Goal: Transaction & Acquisition: Download file/media

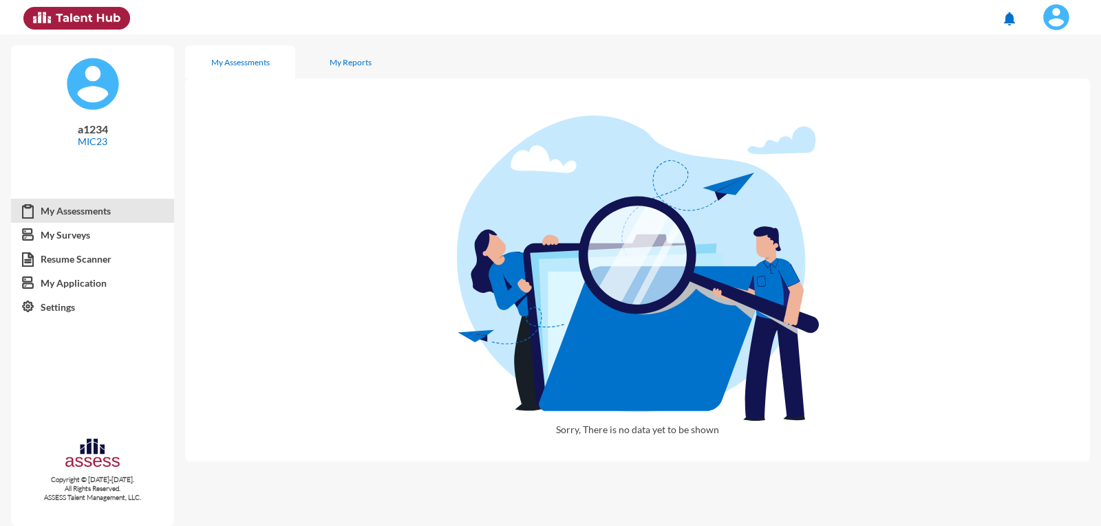
click at [1066, 28] on span at bounding box center [1056, 17] width 34 height 28
click at [1044, 125] on link "Logout" at bounding box center [1041, 126] width 72 height 26
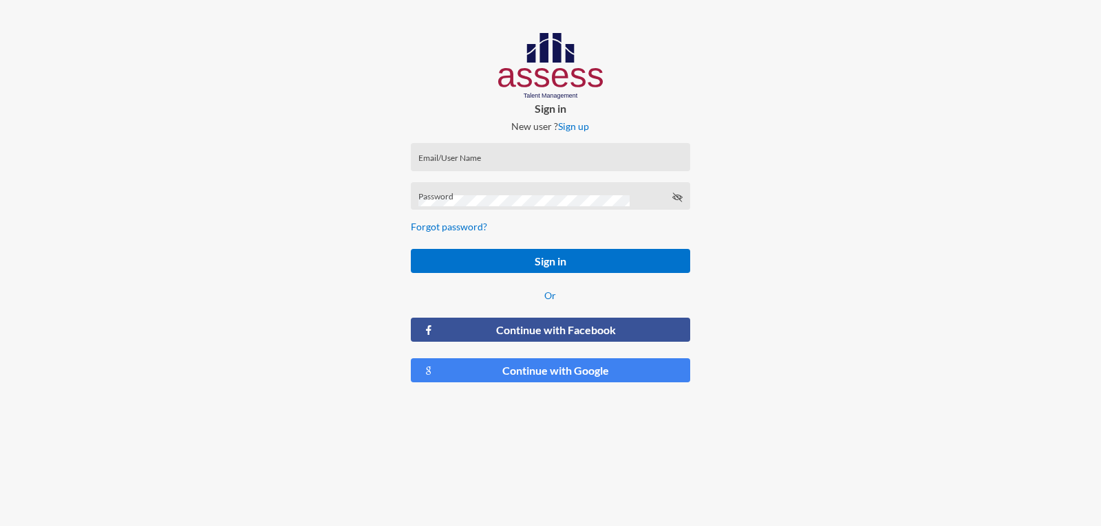
click at [485, 105] on p "Sign in" at bounding box center [550, 108] width 301 height 13
click at [470, 159] on input "Email/User Name" at bounding box center [550, 161] width 264 height 11
type input "ش"
type input "a1234"
click at [411, 249] on button "Sign in" at bounding box center [550, 261] width 279 height 24
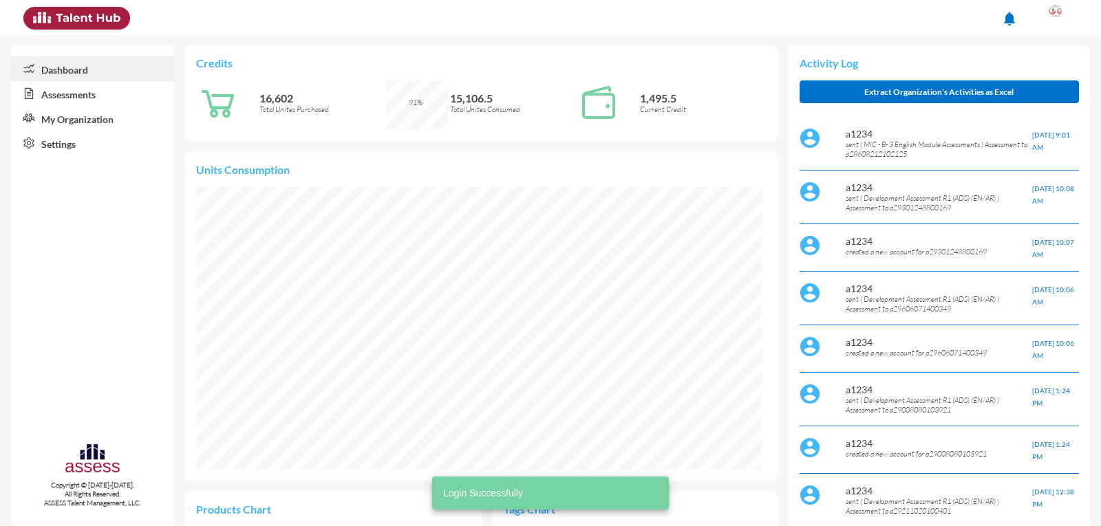
scroll to position [283, 565]
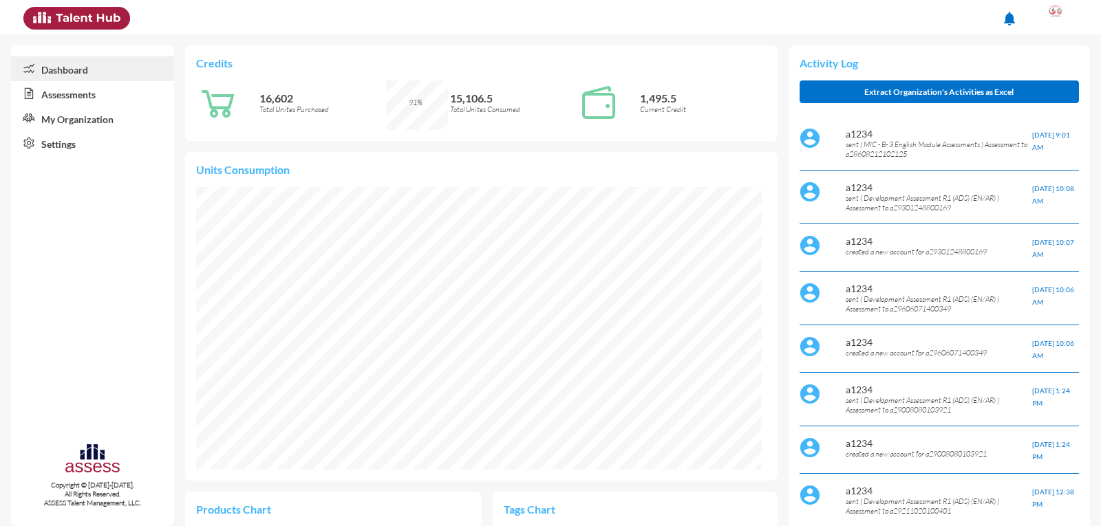
click at [82, 116] on link "My Organization" at bounding box center [92, 118] width 163 height 25
click at [88, 92] on link "Assessments" at bounding box center [92, 93] width 163 height 25
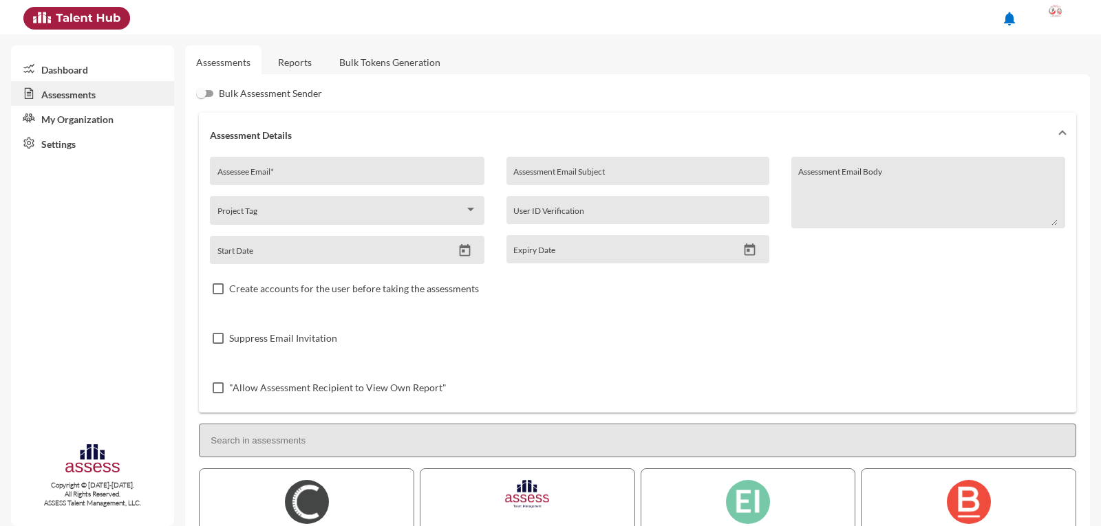
click at [298, 67] on link "Reports" at bounding box center [295, 62] width 56 height 34
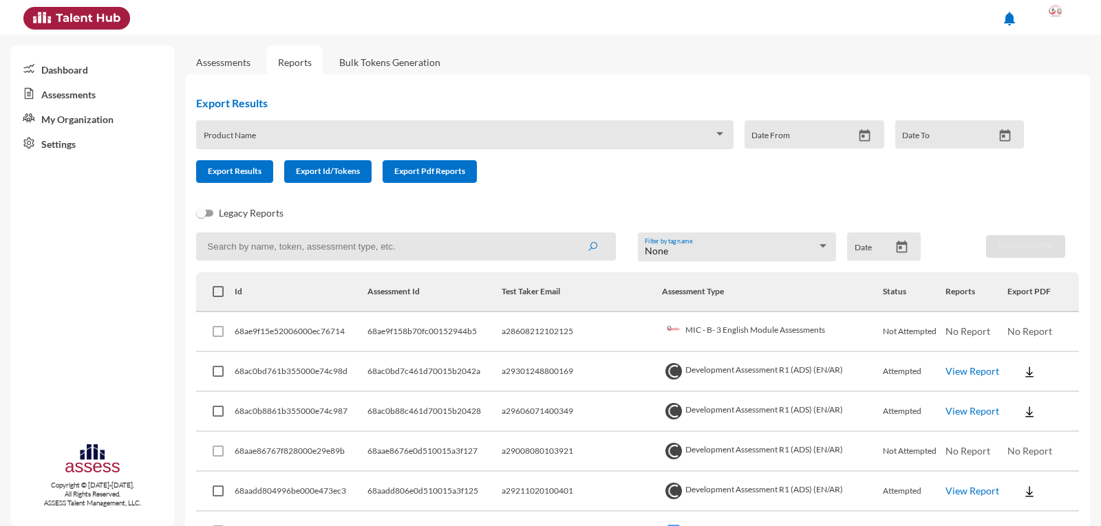
click at [279, 254] on input at bounding box center [405, 246] width 419 height 28
click at [280, 244] on input at bounding box center [405, 246] width 419 height 28
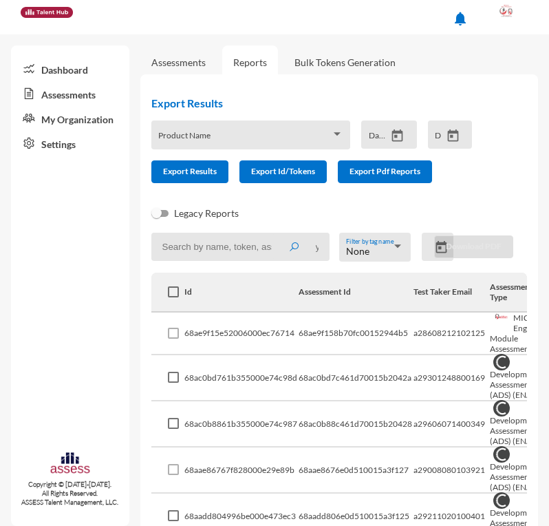
click at [195, 241] on input at bounding box center [240, 246] width 179 height 28
type input "1"
click at [193, 244] on input "a" at bounding box center [240, 246] width 179 height 28
click at [272, 234] on button "submit" at bounding box center [294, 246] width 44 height 25
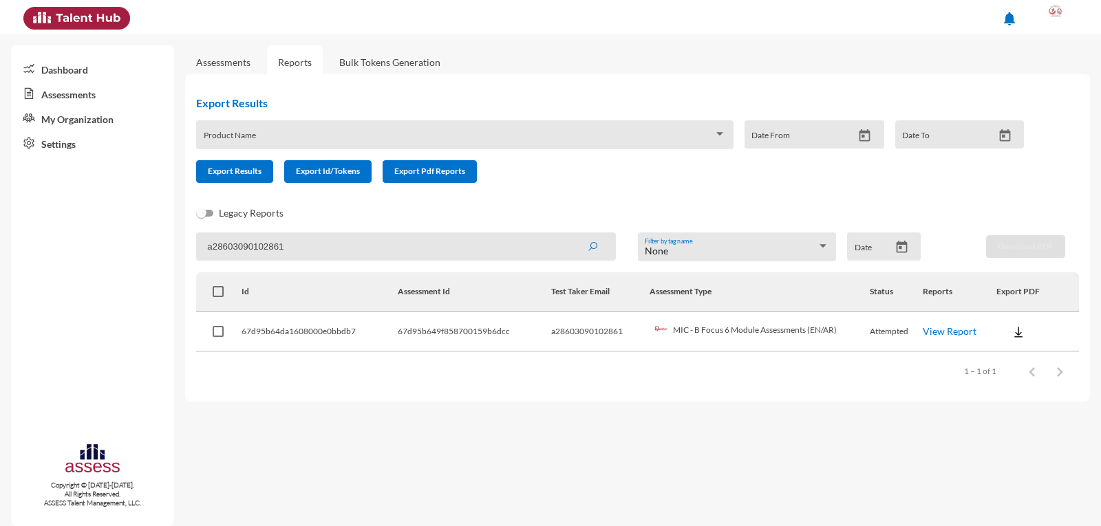
click at [1011, 329] on img at bounding box center [1018, 332] width 14 height 14
click at [1037, 354] on button "EN" at bounding box center [1033, 357] width 77 height 26
click at [208, 255] on input "a28603090102861" at bounding box center [405, 246] width 419 height 28
drag, startPoint x: 298, startPoint y: 246, endPoint x: 212, endPoint y: 237, distance: 86.5
click at [212, 237] on input "a28603090102861" at bounding box center [405, 246] width 419 height 28
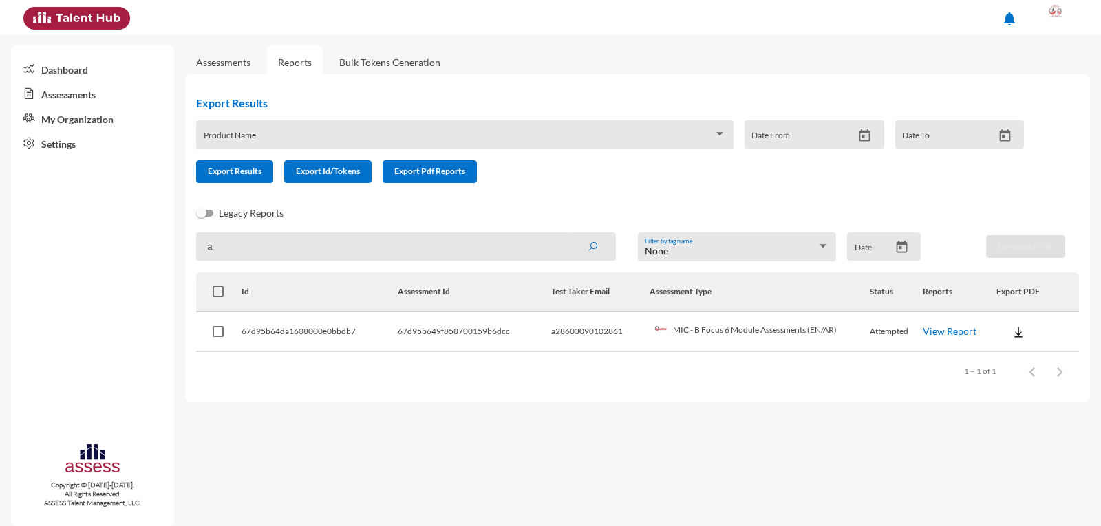
paste input "28608212102125"
click at [570, 234] on button "submit" at bounding box center [592, 246] width 44 height 25
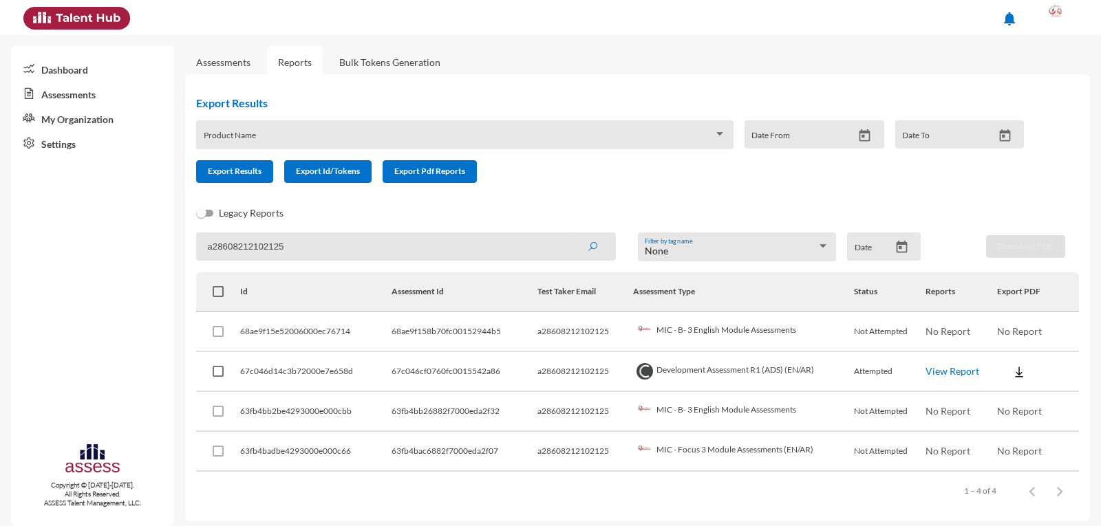
click at [1012, 375] on img at bounding box center [1019, 372] width 14 height 14
click at [1024, 398] on button "OCM / EN" at bounding box center [1045, 397] width 109 height 26
click at [1013, 375] on img at bounding box center [1019, 372] width 14 height 14
click at [1041, 456] on button "Personality / EN" at bounding box center [1045, 449] width 109 height 26
click at [268, 242] on input "a28608212102125" at bounding box center [405, 246] width 419 height 28
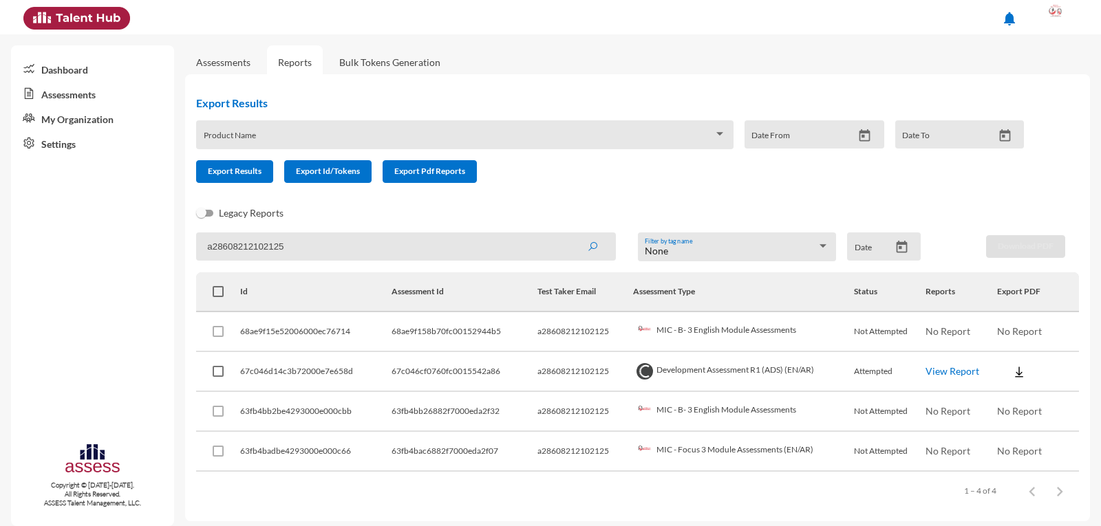
drag, startPoint x: 288, startPoint y: 245, endPoint x: 212, endPoint y: 244, distance: 76.4
click at [212, 244] on input "a28608212102125" at bounding box center [405, 246] width 419 height 28
type input "a29008080103921"
click at [570, 234] on button "submit" at bounding box center [592, 246] width 44 height 25
